Goal: Task Accomplishment & Management: Manage account settings

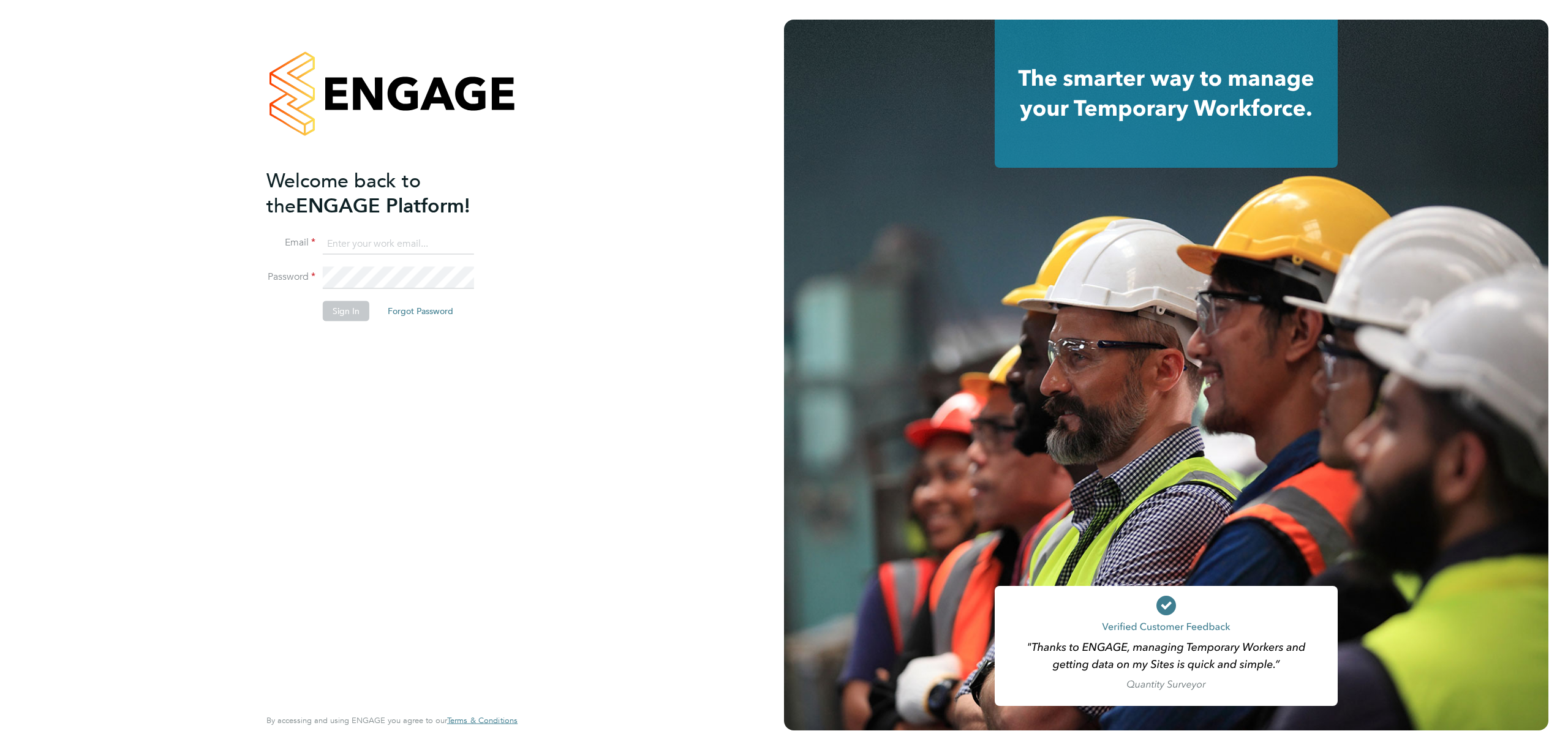
type input "emma.wells@randstad.co.uk"
click at [331, 312] on button "Sign In" at bounding box center [346, 311] width 46 height 19
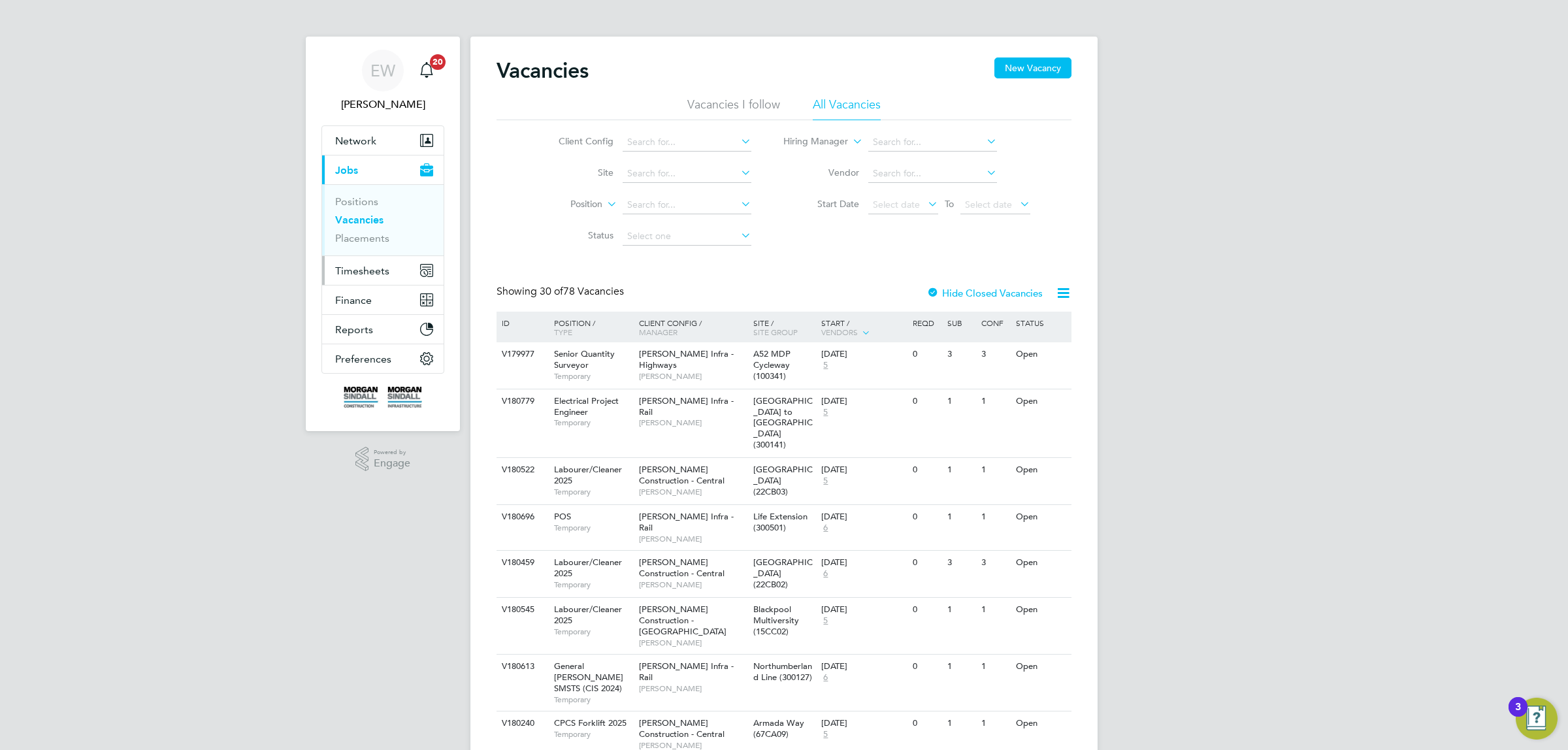
click at [367, 265] on span "Timesheets" at bounding box center [362, 271] width 55 height 12
click at [364, 234] on link "Timesheets" at bounding box center [362, 231] width 55 height 12
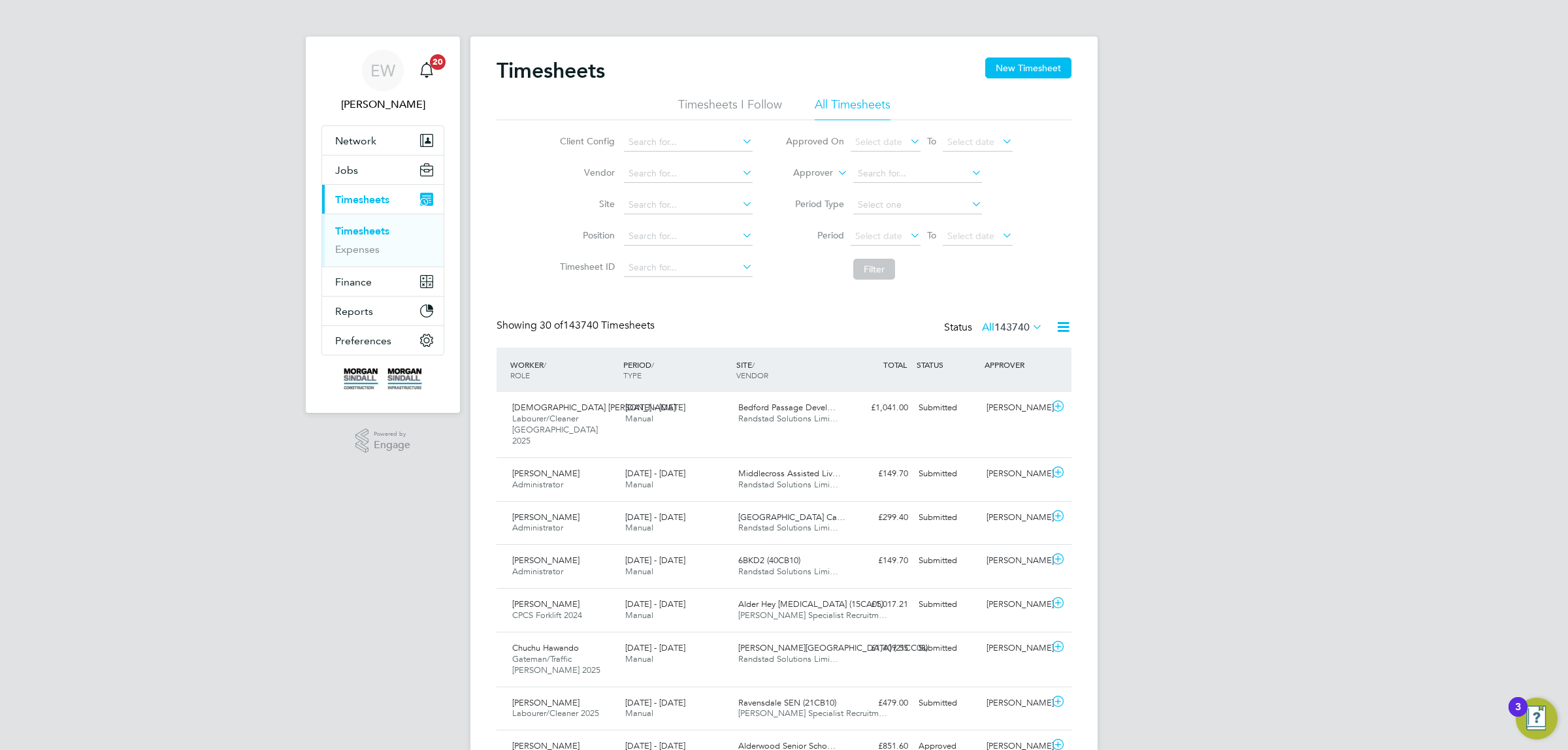
click at [832, 168] on label "Approver" at bounding box center [804, 173] width 59 height 13
click at [781, 190] on li "Worker" at bounding box center [800, 189] width 65 height 17
click at [913, 175] on input at bounding box center [917, 173] width 129 height 18
type input "[PERSON_NAME]"
click at [969, 171] on icon at bounding box center [969, 172] width 0 height 18
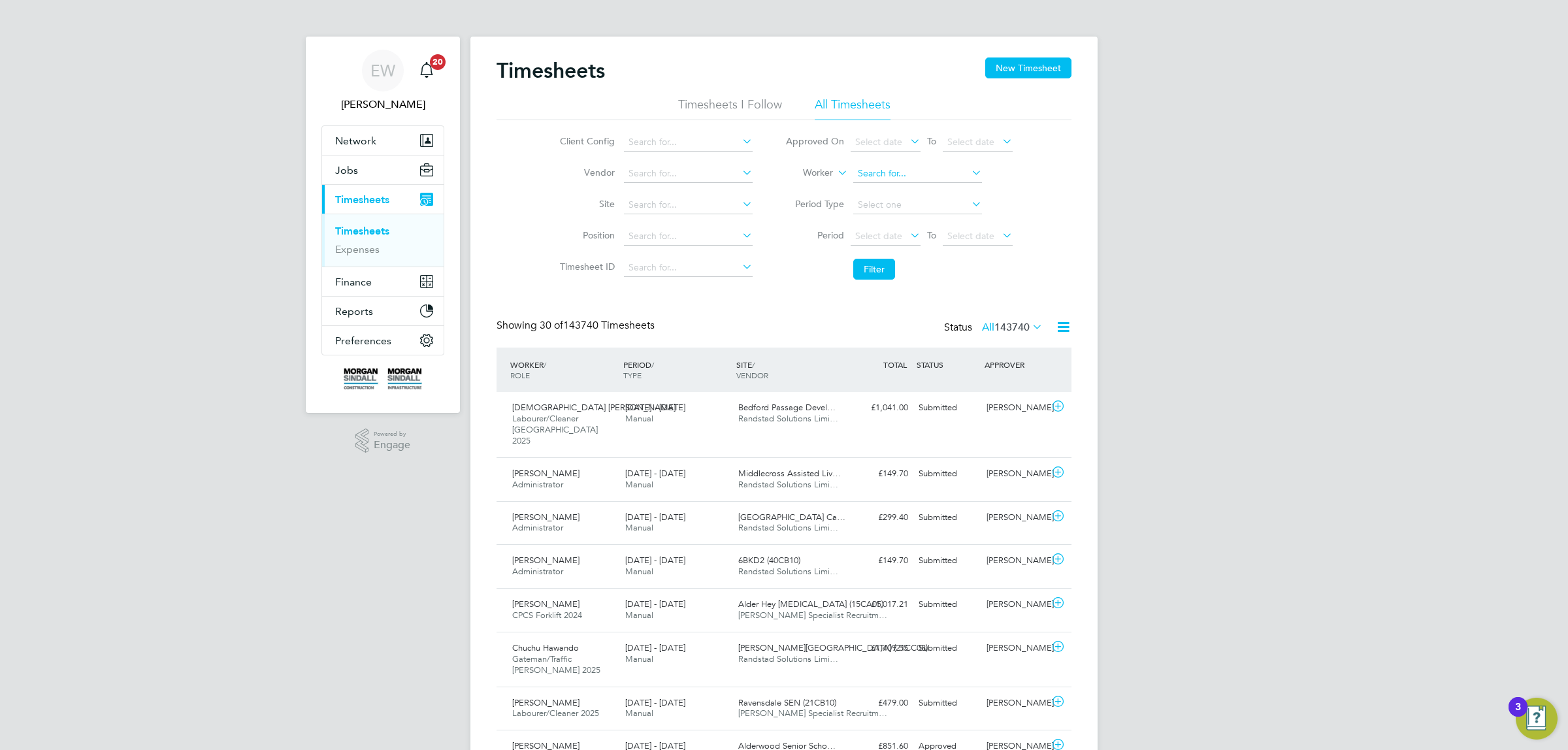
click at [950, 171] on input at bounding box center [917, 173] width 129 height 18
click at [940, 226] on li "[PERSON_NAME] vies" at bounding box center [916, 227] width 130 height 17
type input "[PERSON_NAME]"
click at [890, 266] on button "Filter" at bounding box center [874, 269] width 42 height 21
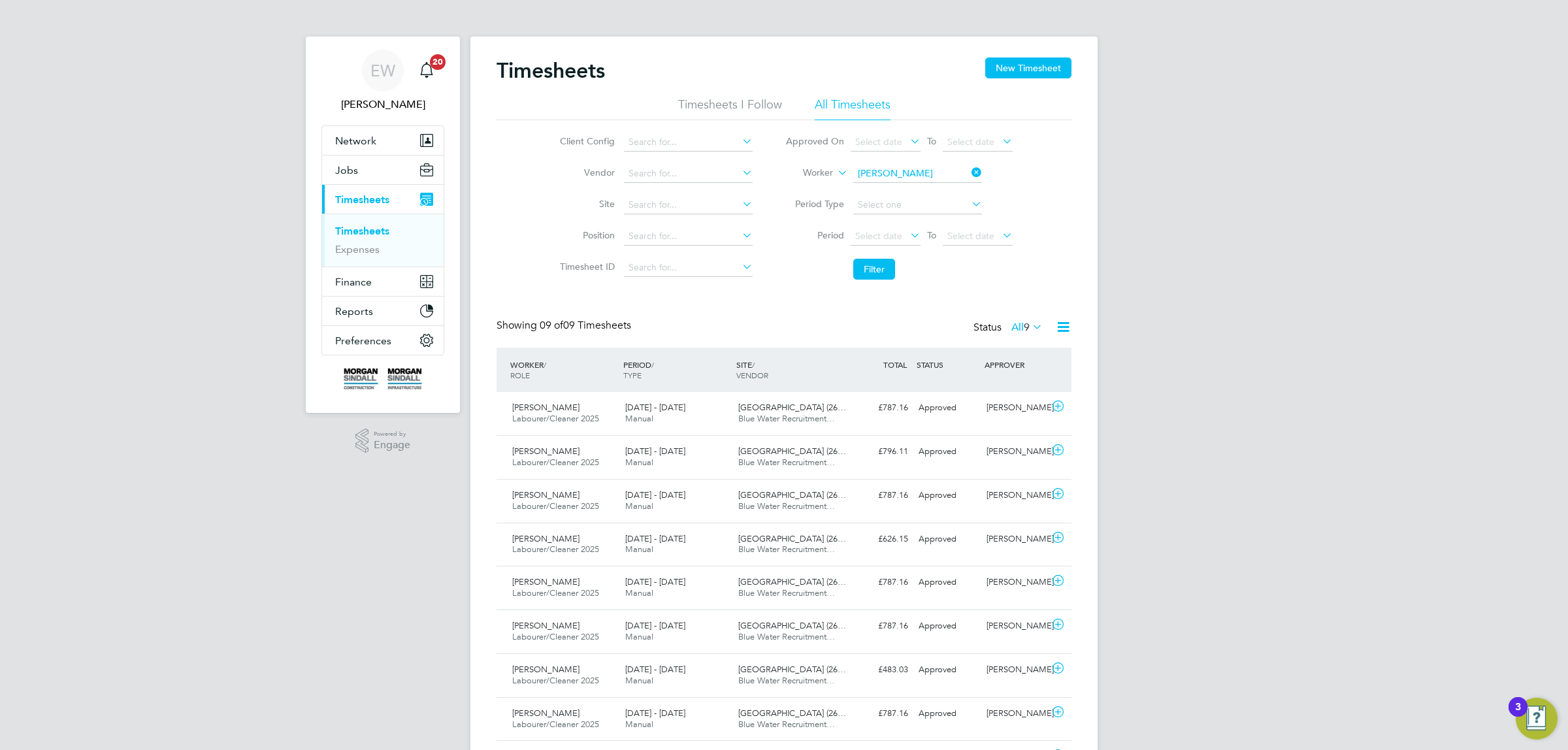
click at [969, 170] on icon at bounding box center [969, 172] width 0 height 18
drag, startPoint x: 660, startPoint y: 204, endPoint x: 653, endPoint y: 212, distance: 10.6
click at [660, 203] on input at bounding box center [688, 204] width 129 height 18
click at [665, 220] on li "Portfi eld SEN (26CB04)" at bounding box center [687, 222] width 130 height 17
type input "Portfield SEN (26CB04)"
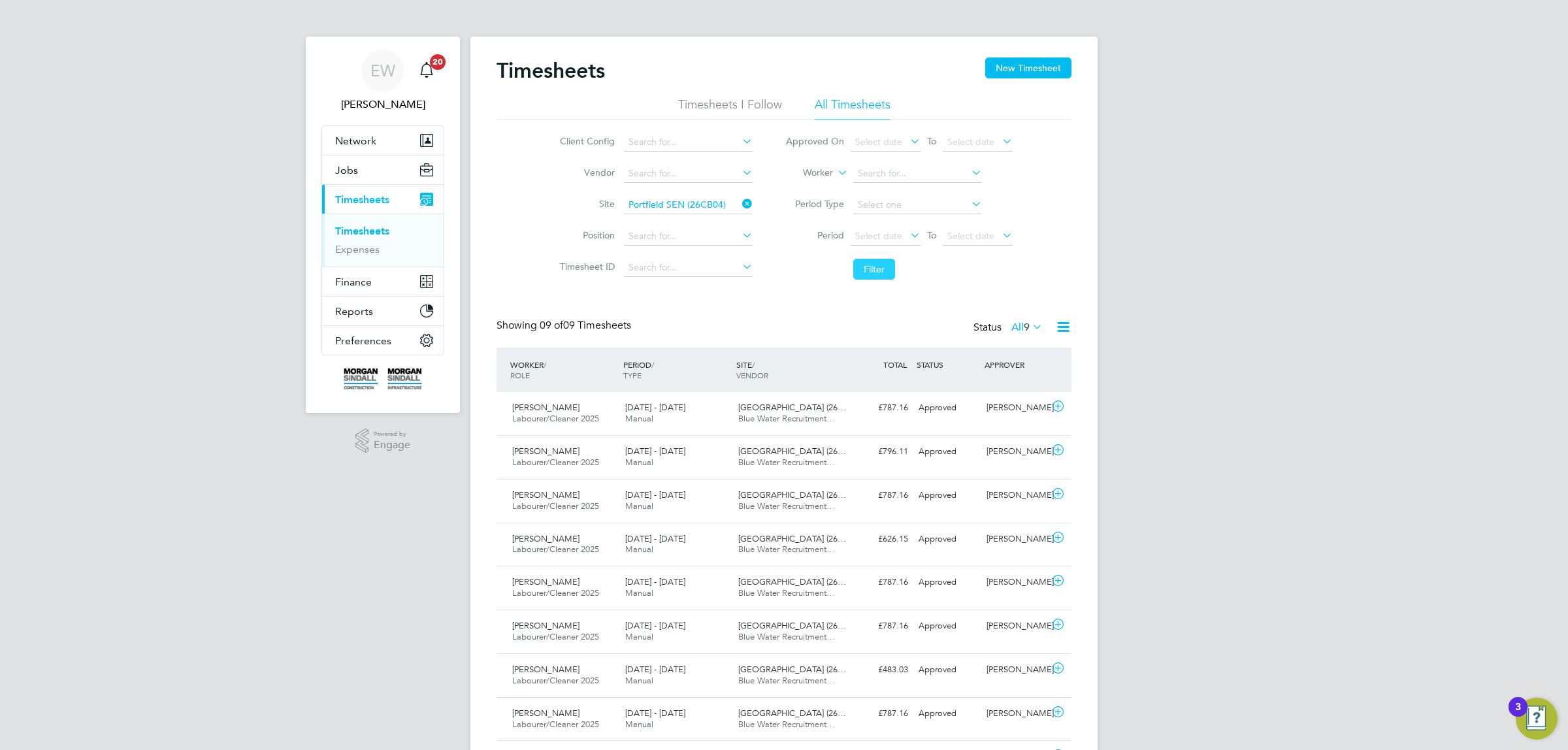
click at [873, 266] on button "Filter" at bounding box center [874, 269] width 42 height 21
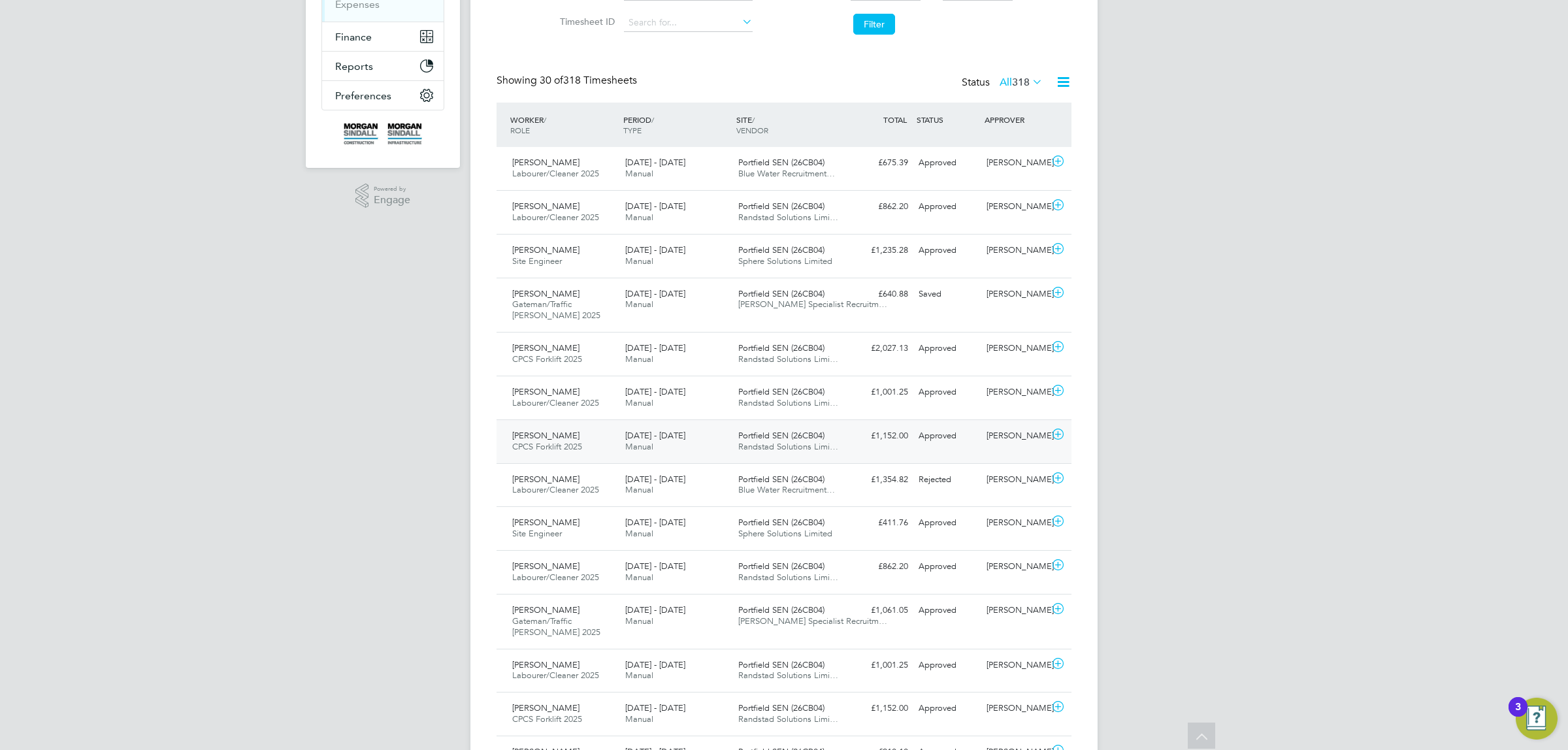
click at [705, 449] on div "[DATE] - [DATE] Manual" at bounding box center [676, 441] width 113 height 33
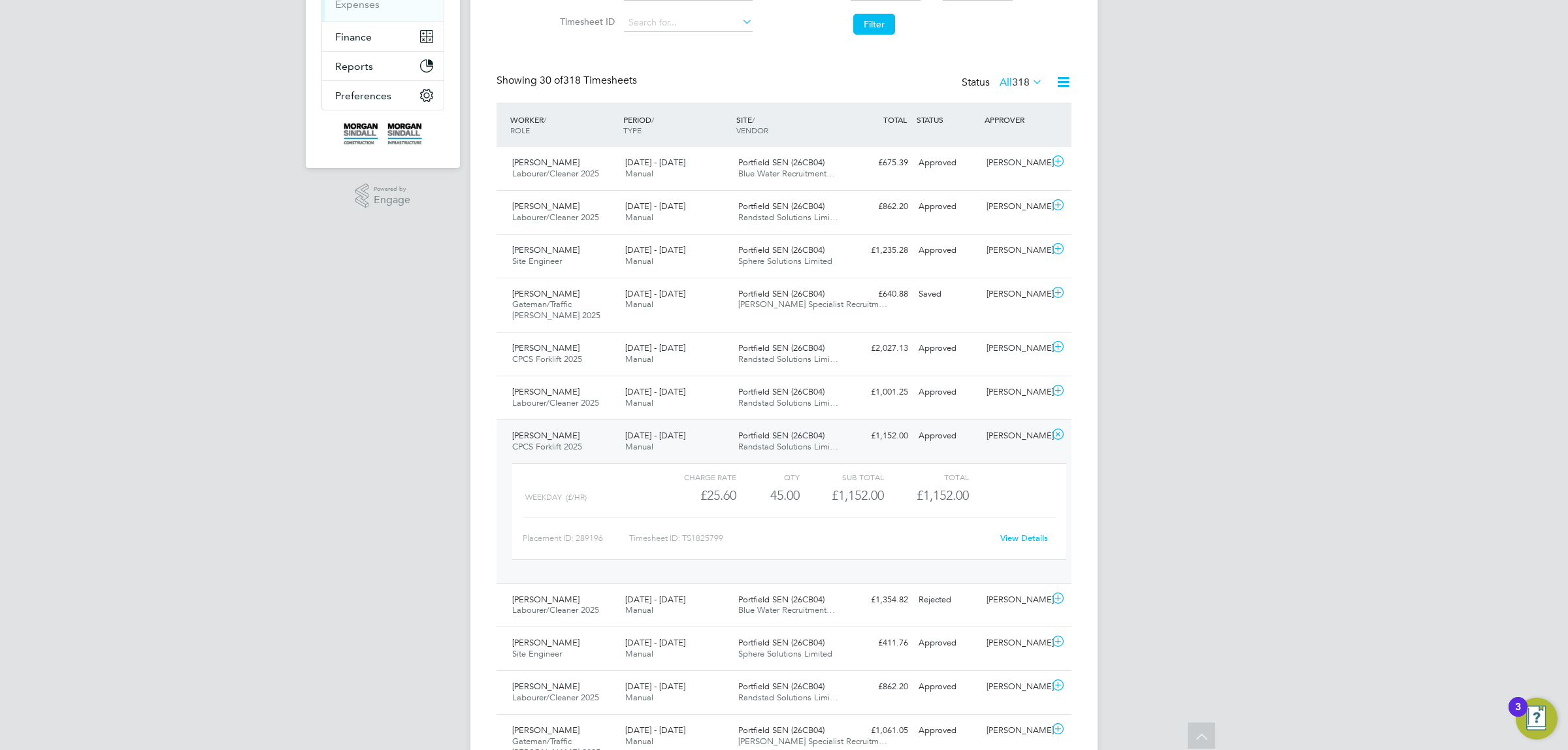
click at [1019, 537] on link "View Details" at bounding box center [1024, 537] width 48 height 11
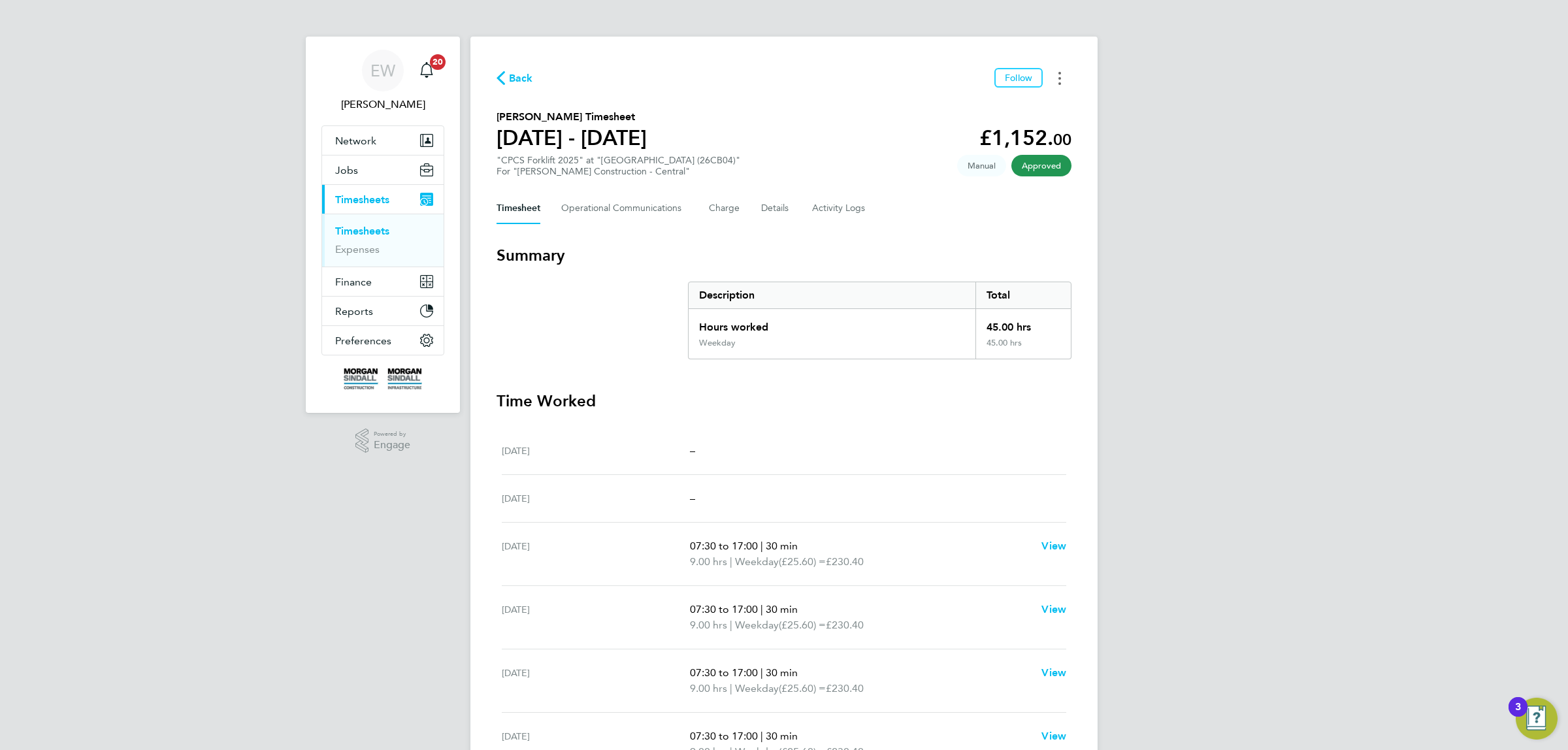
click at [1062, 74] on button "Timesheets Menu" at bounding box center [1059, 78] width 23 height 20
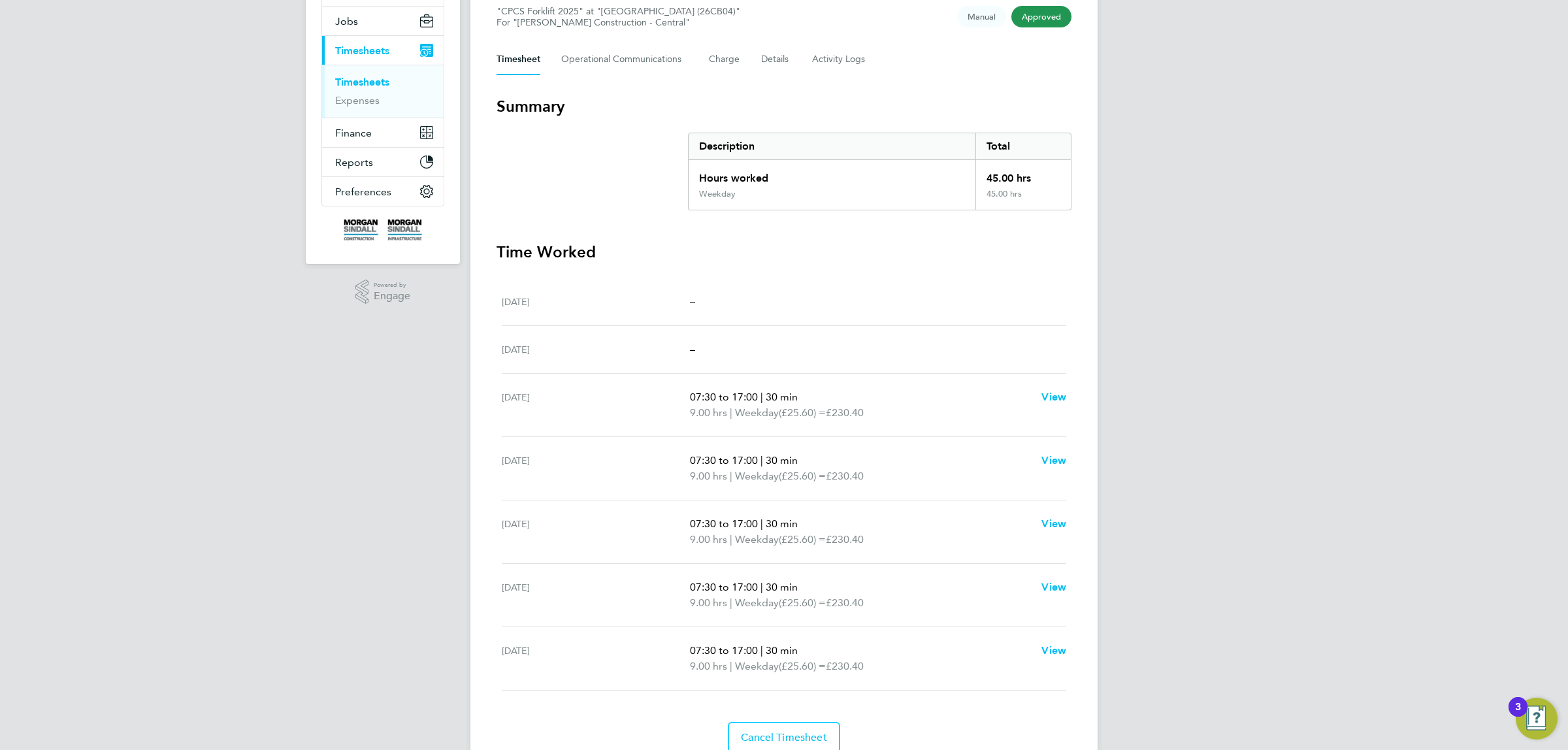
scroll to position [204, 0]
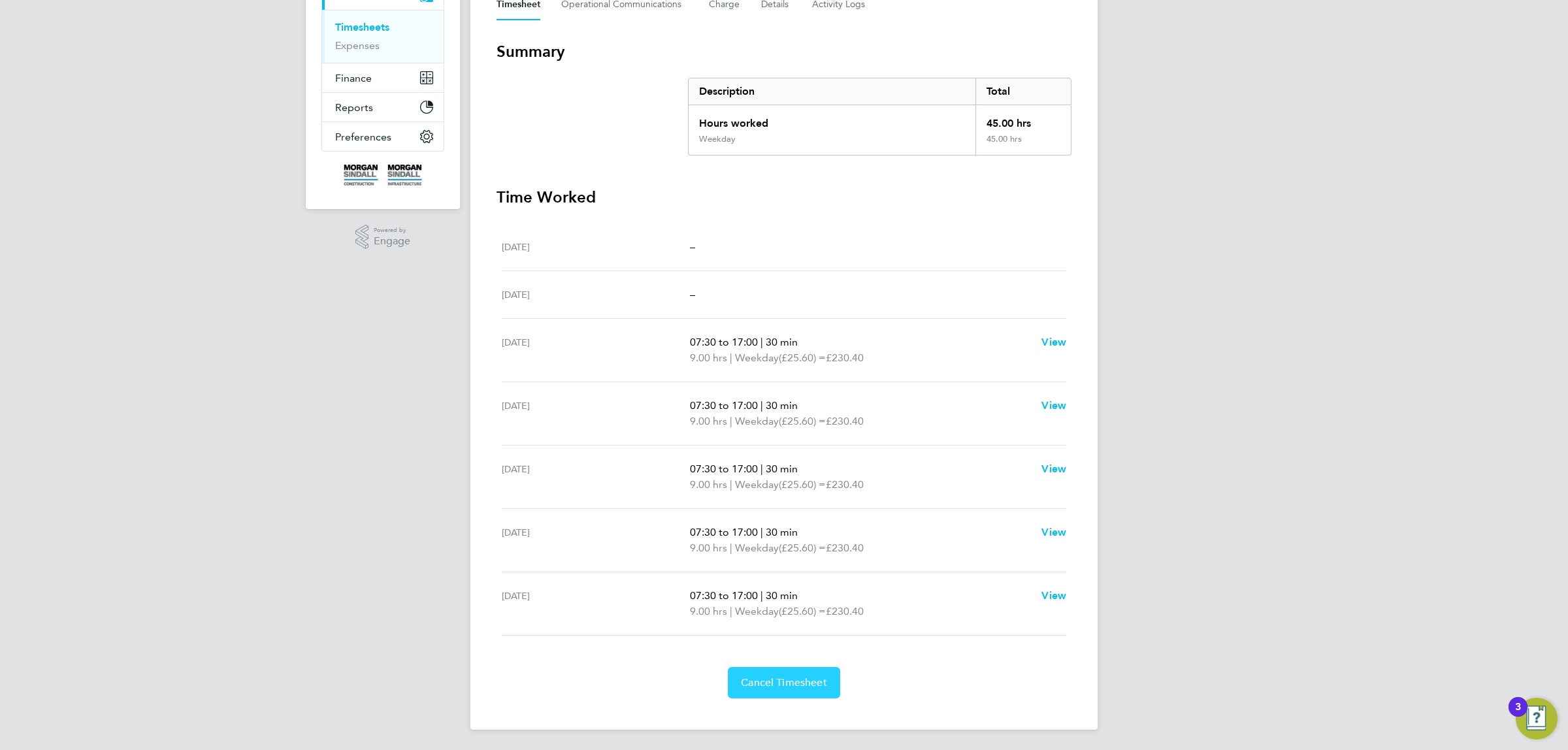
click at [804, 687] on span "Cancel Timesheet" at bounding box center [784, 682] width 87 height 13
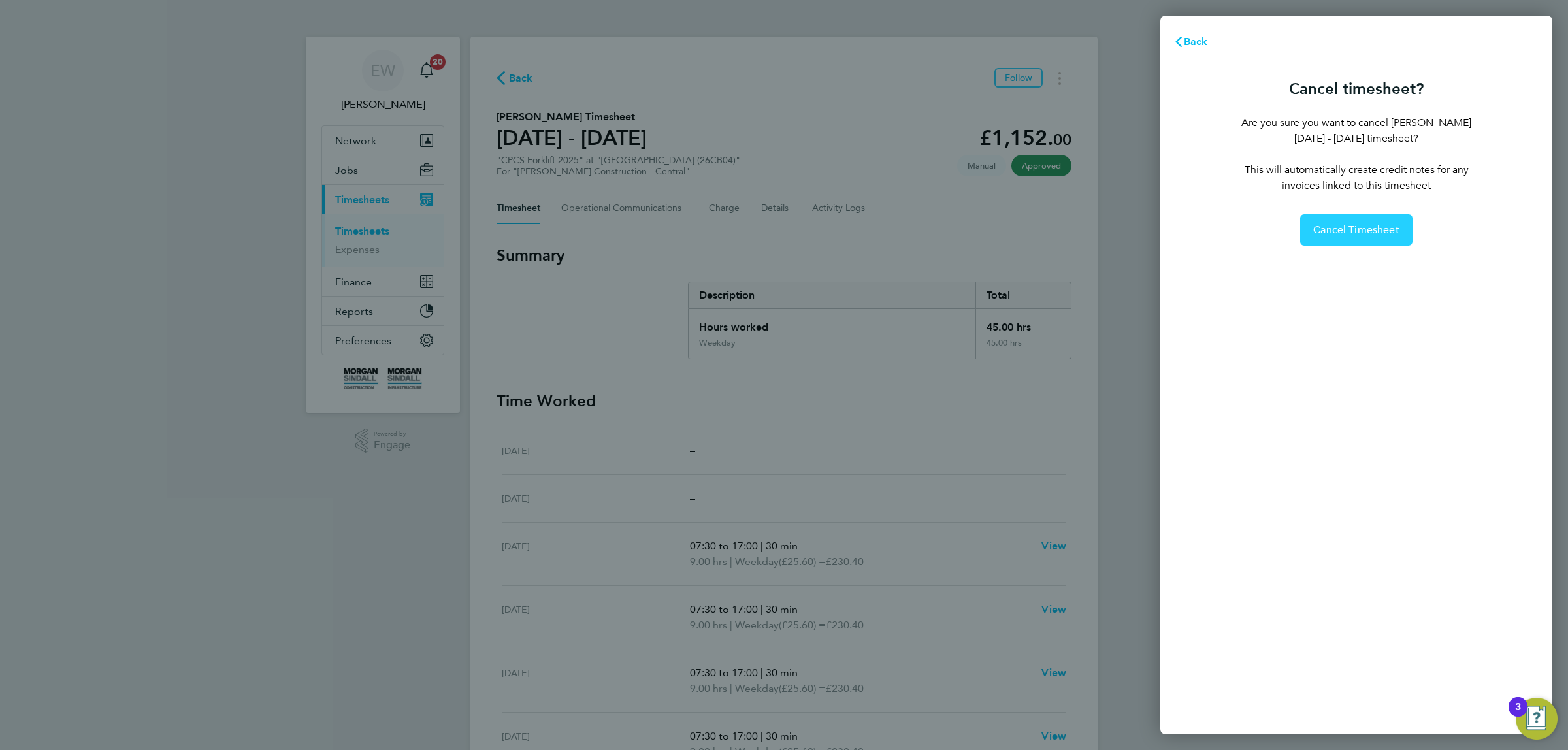
click at [1340, 235] on button "Cancel Timesheet" at bounding box center [1356, 230] width 112 height 31
